Goal: Information Seeking & Learning: Learn about a topic

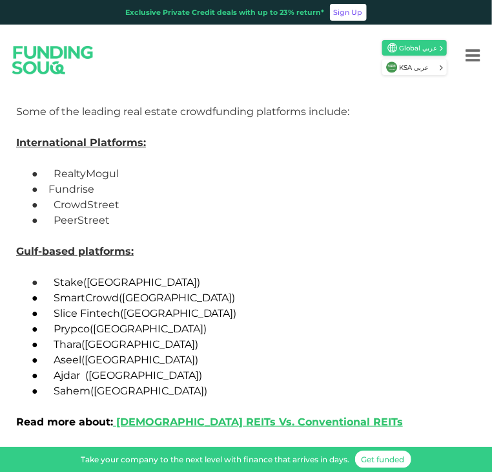
scroll to position [3650, 0]
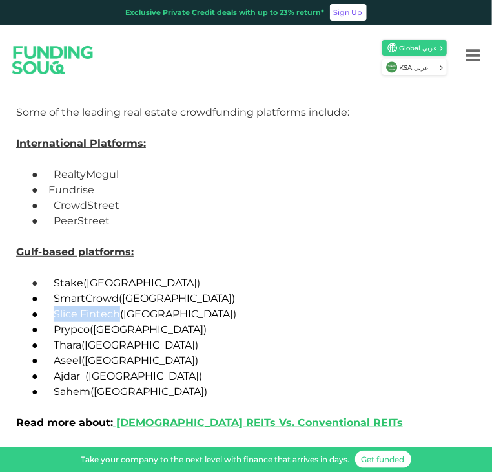
drag, startPoint x: 56, startPoint y: 282, endPoint x: 119, endPoint y: 285, distance: 63.4
click at [119, 307] on span "Slice Fintech" at bounding box center [87, 313] width 67 height 12
copy span "Slice Fintech"
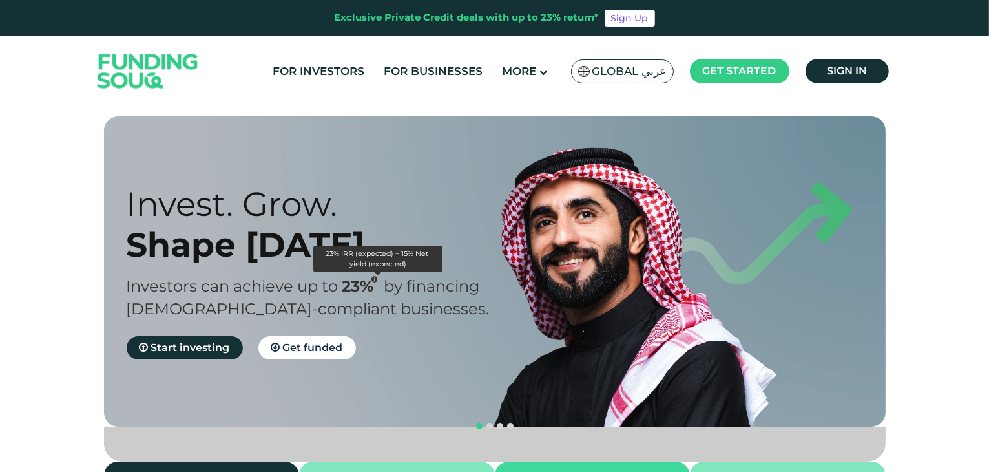
click at [376, 280] on icon "23% IRR (expected) ~ 15% Net yield (expected)" at bounding box center [375, 279] width 6 height 7
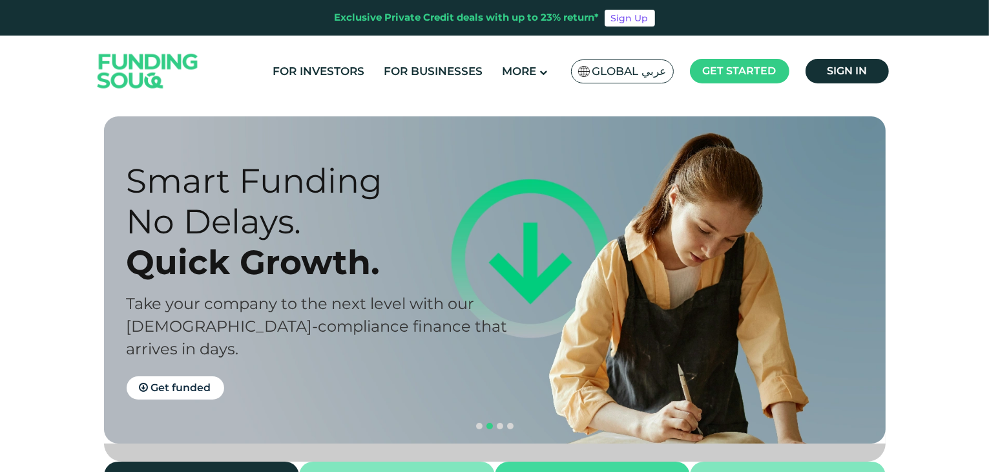
click at [357, 231] on div "No Delays." at bounding box center [322, 221] width 391 height 41
